Goal: Transaction & Acquisition: Purchase product/service

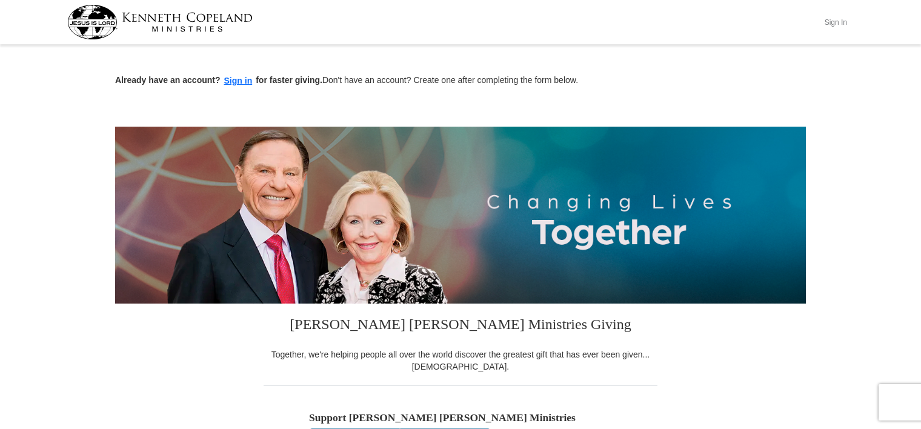
click at [841, 25] on button "Sign In" at bounding box center [835, 22] width 36 height 19
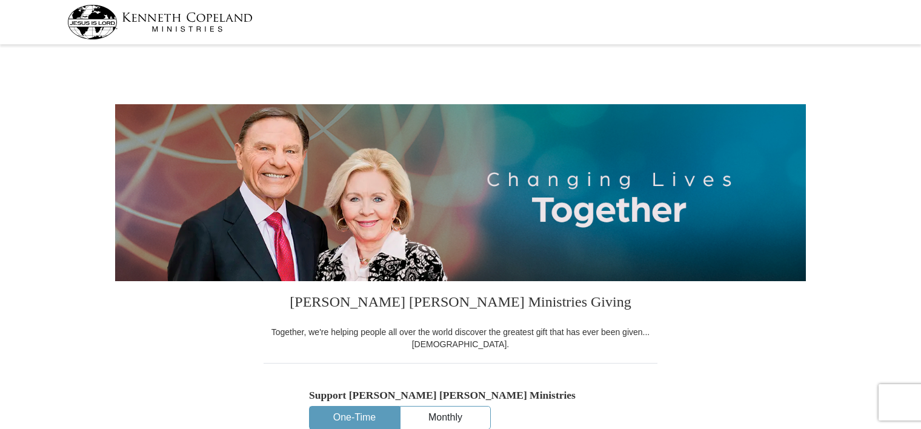
select select "PA"
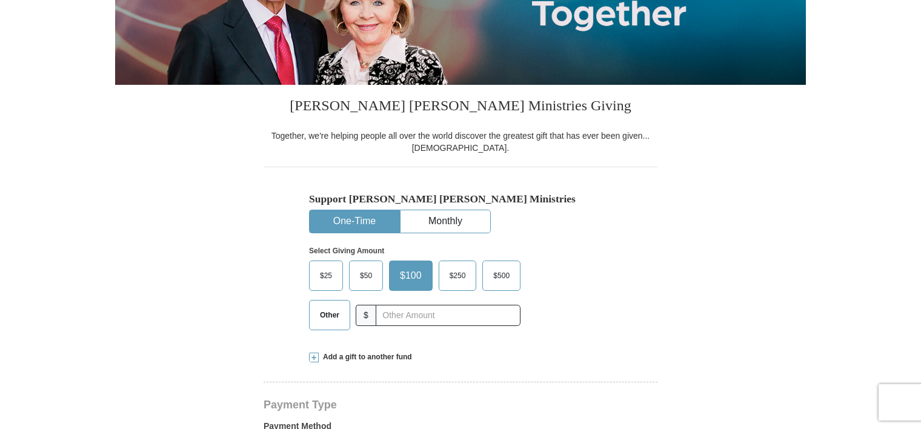
scroll to position [242, 0]
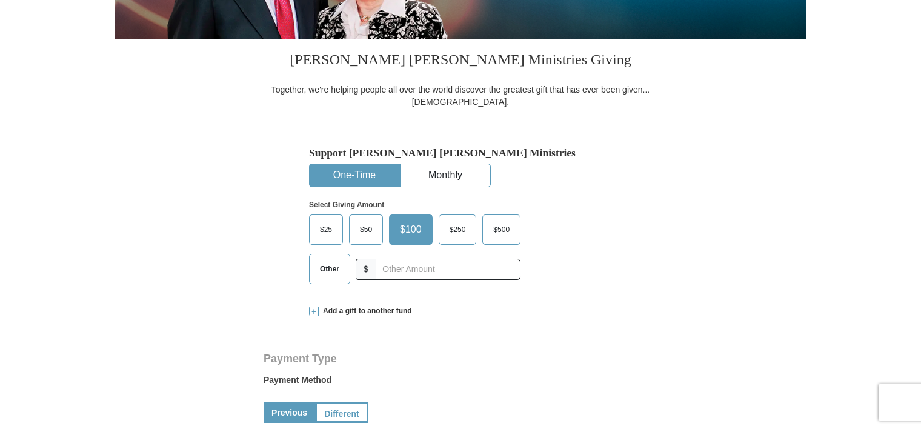
click at [321, 271] on span "Other" at bounding box center [330, 269] width 32 height 18
click at [0, 0] on input "Other" at bounding box center [0, 0] width 0 height 0
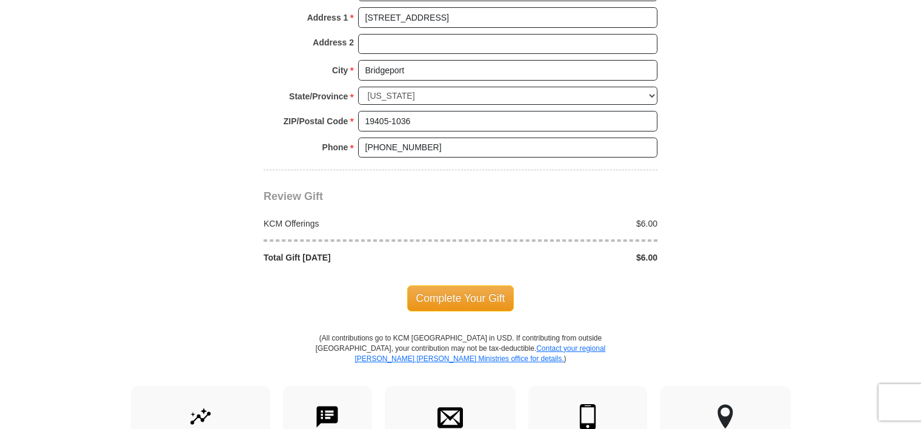
scroll to position [969, 0]
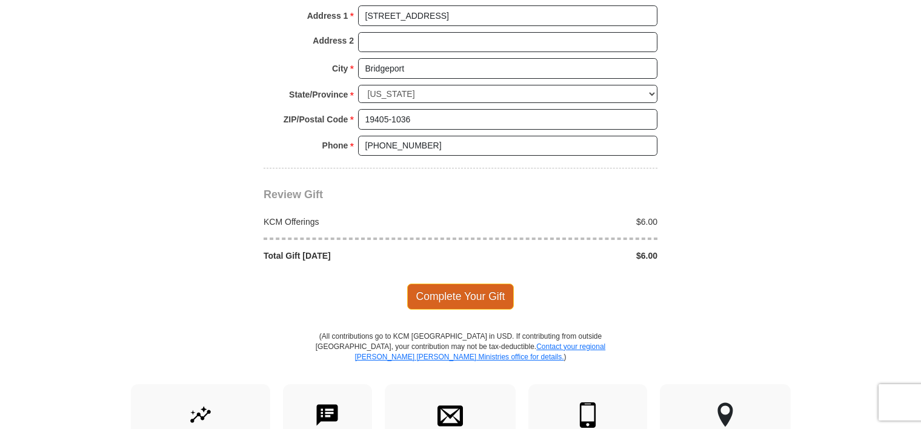
type input "6.00"
click at [461, 292] on span "Complete Your Gift" at bounding box center [460, 296] width 107 height 25
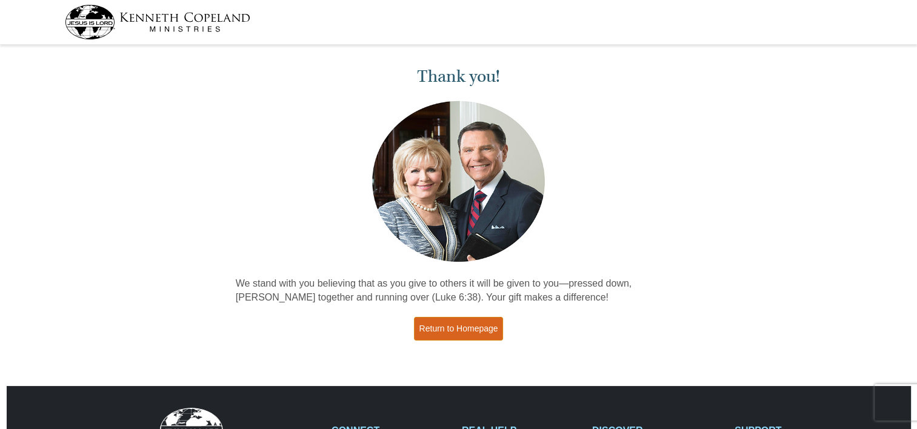
click at [466, 332] on link "Return to Homepage" at bounding box center [459, 329] width 90 height 24
